Goal: Task Accomplishment & Management: Use online tool/utility

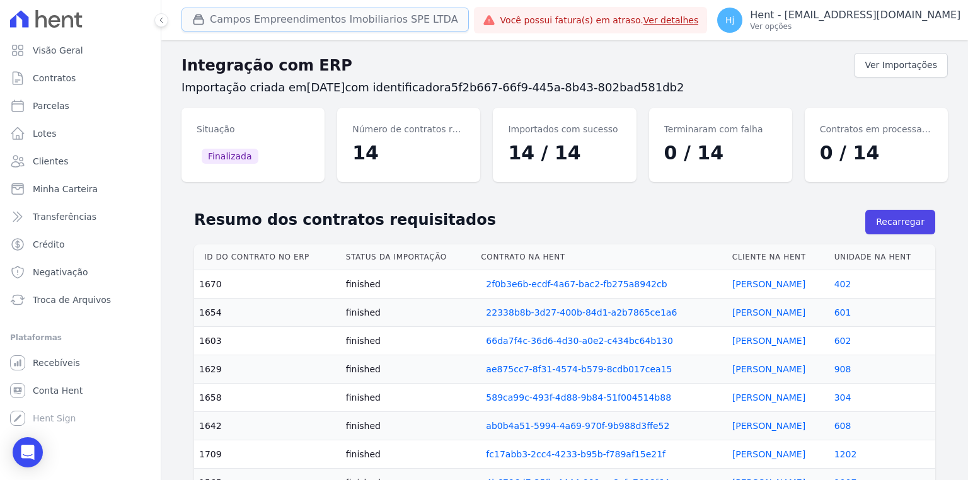
click at [256, 27] on button "Campos Empreendimentos Imobiliarios SPE LTDA" at bounding box center [324, 20] width 287 height 24
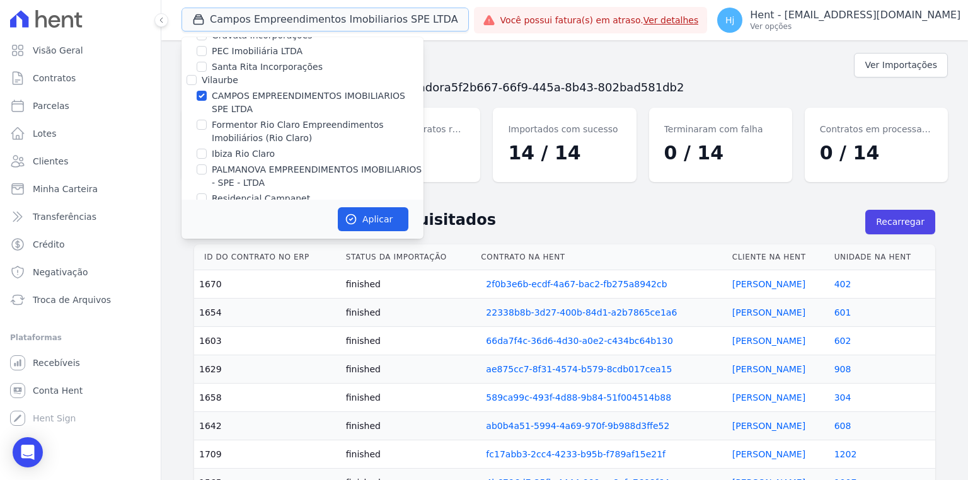
scroll to position [2802, 0]
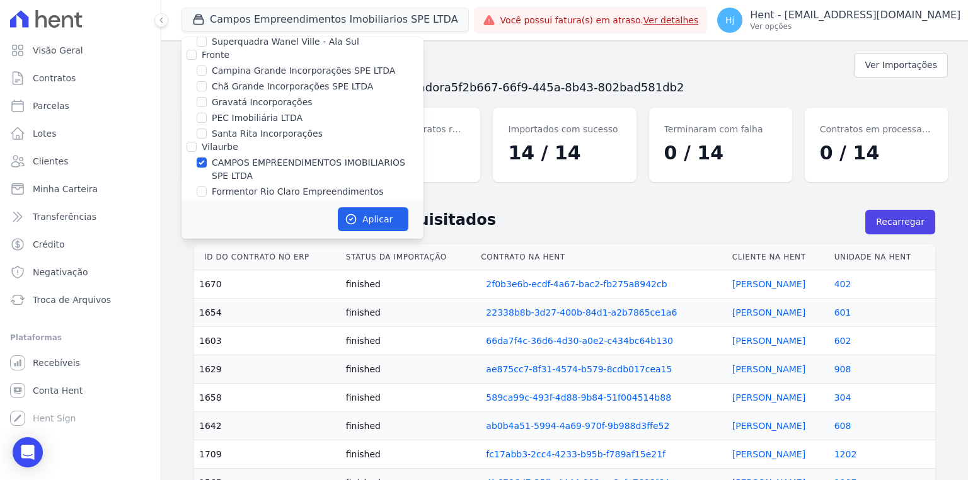
click at [195, 156] on div "CAMPOS EMPREENDIMENTOS IMOBILIARIOS SPE LTDA" at bounding box center [302, 169] width 242 height 26
click at [202, 157] on input "CAMPOS EMPREENDIMENTOS IMOBILIARIOS SPE LTDA" at bounding box center [202, 162] width 10 height 10
checkbox input "false"
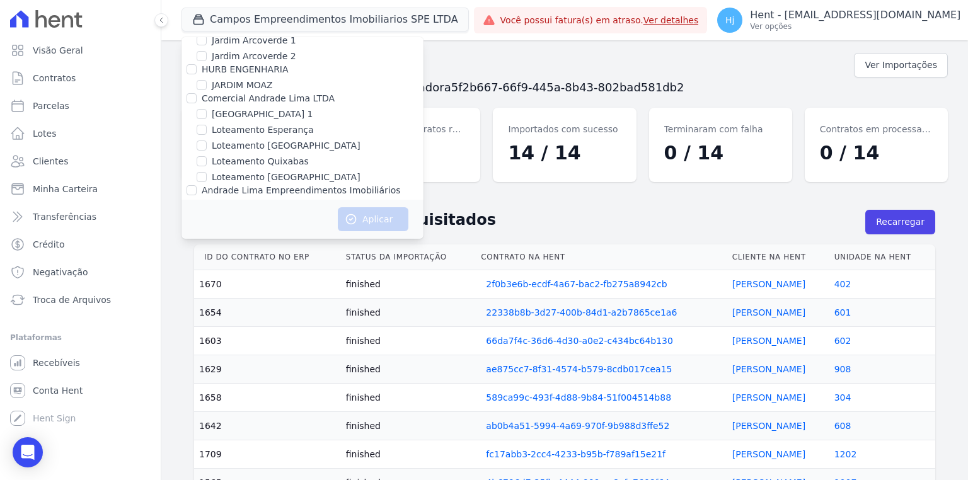
click at [266, 258] on label "JARDINS DE EVORA" at bounding box center [254, 264] width 84 height 13
click at [207, 259] on input "JARDINS DE EVORA" at bounding box center [202, 264] width 10 height 10
checkbox input "true"
drag, startPoint x: 392, startPoint y: 220, endPoint x: 322, endPoint y: 214, distance: 70.2
click at [391, 220] on button "Aplicar" at bounding box center [373, 219] width 71 height 24
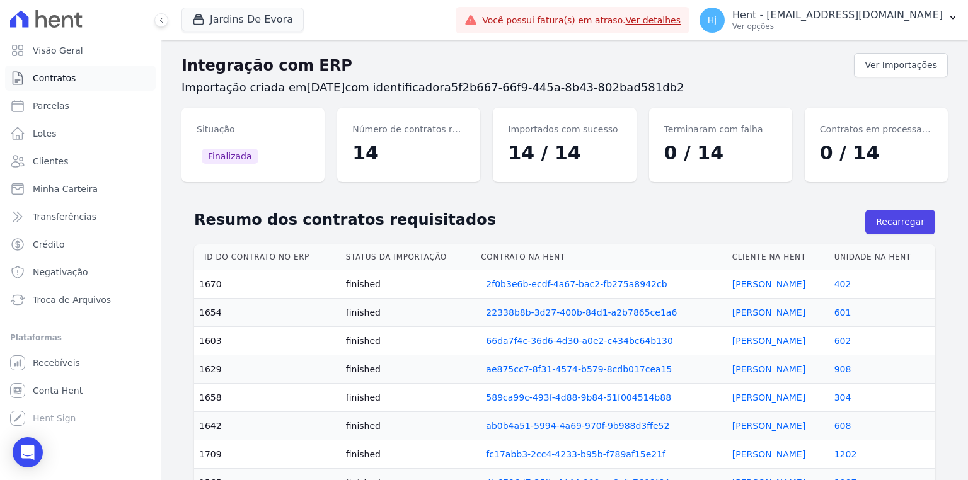
click at [55, 81] on span "Contratos" at bounding box center [54, 78] width 43 height 13
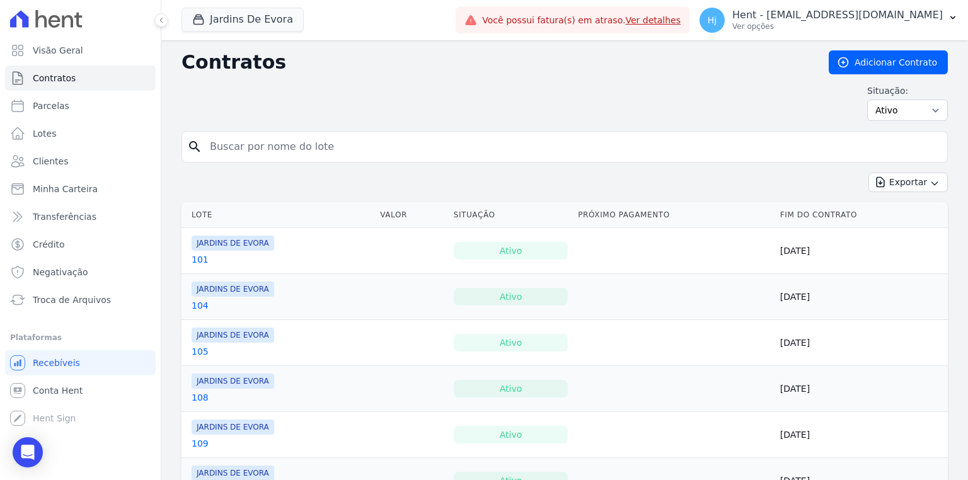
click at [318, 156] on input "search" at bounding box center [572, 146] width 740 height 25
type input "37"
